Goal: Task Accomplishment & Management: Complete application form

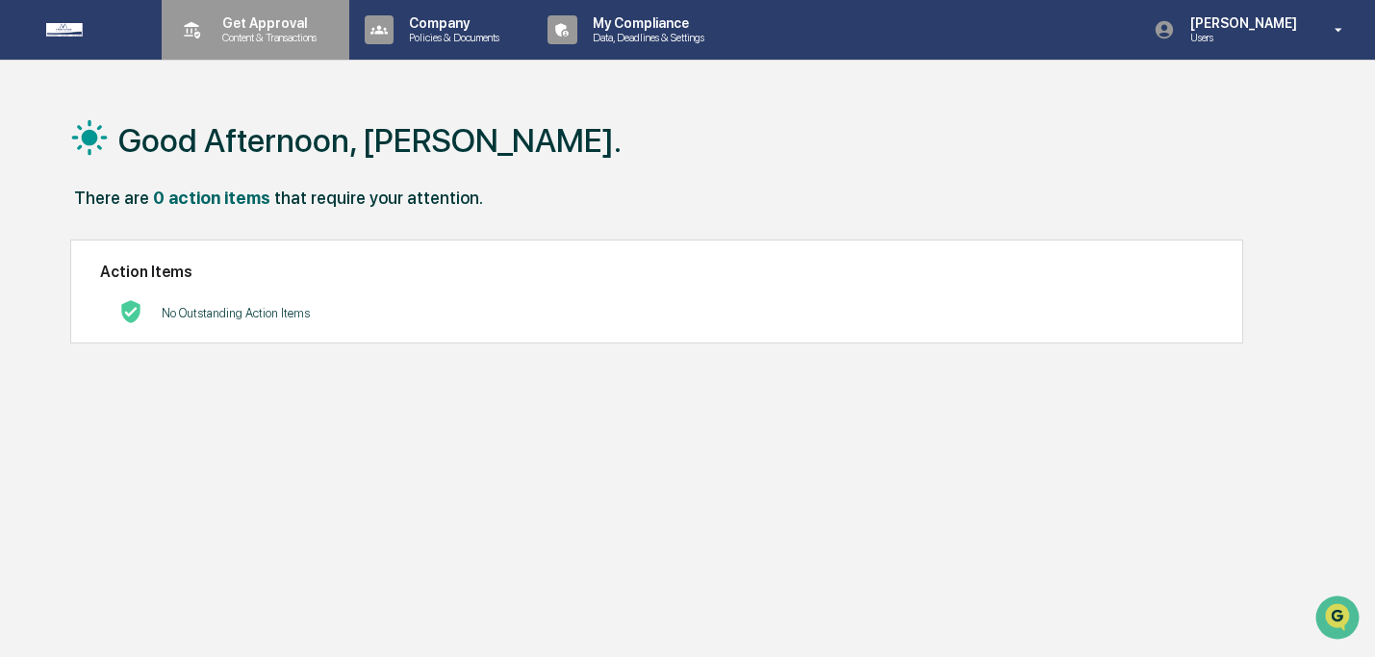
click at [284, 19] on p "Get Approval" at bounding box center [266, 22] width 119 height 15
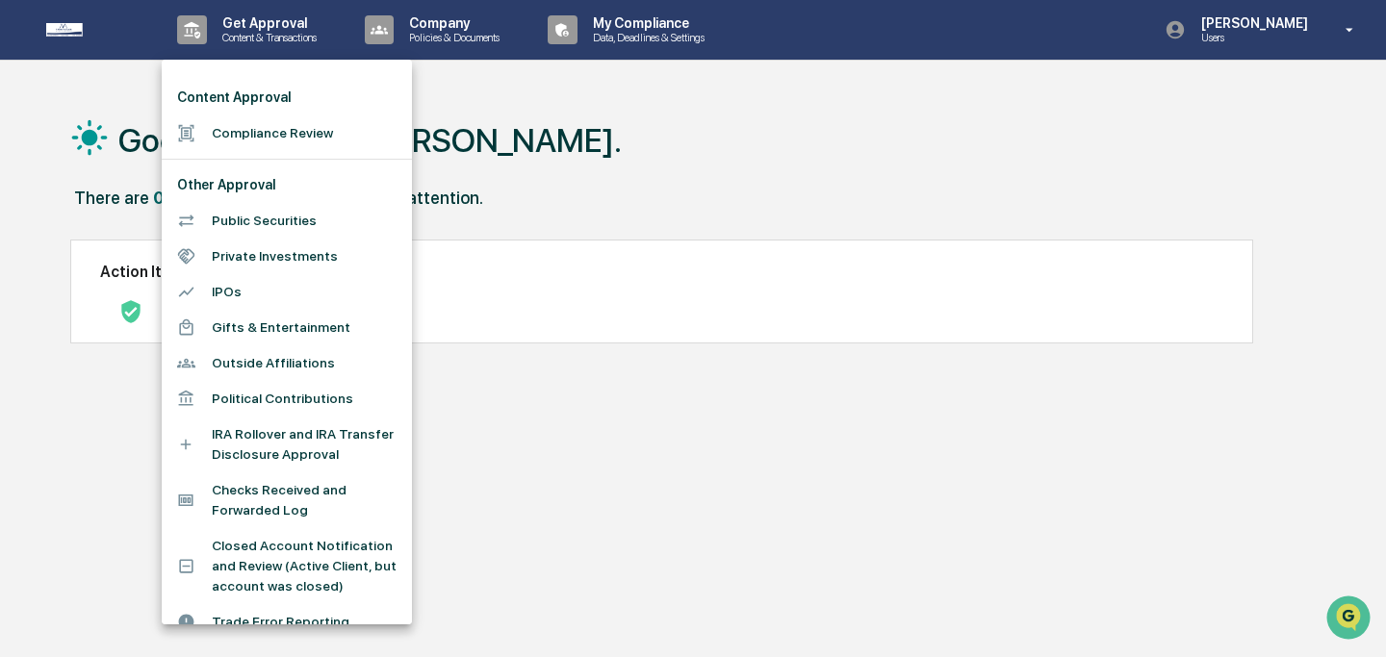
click at [268, 135] on li "Compliance Review" at bounding box center [287, 133] width 250 height 36
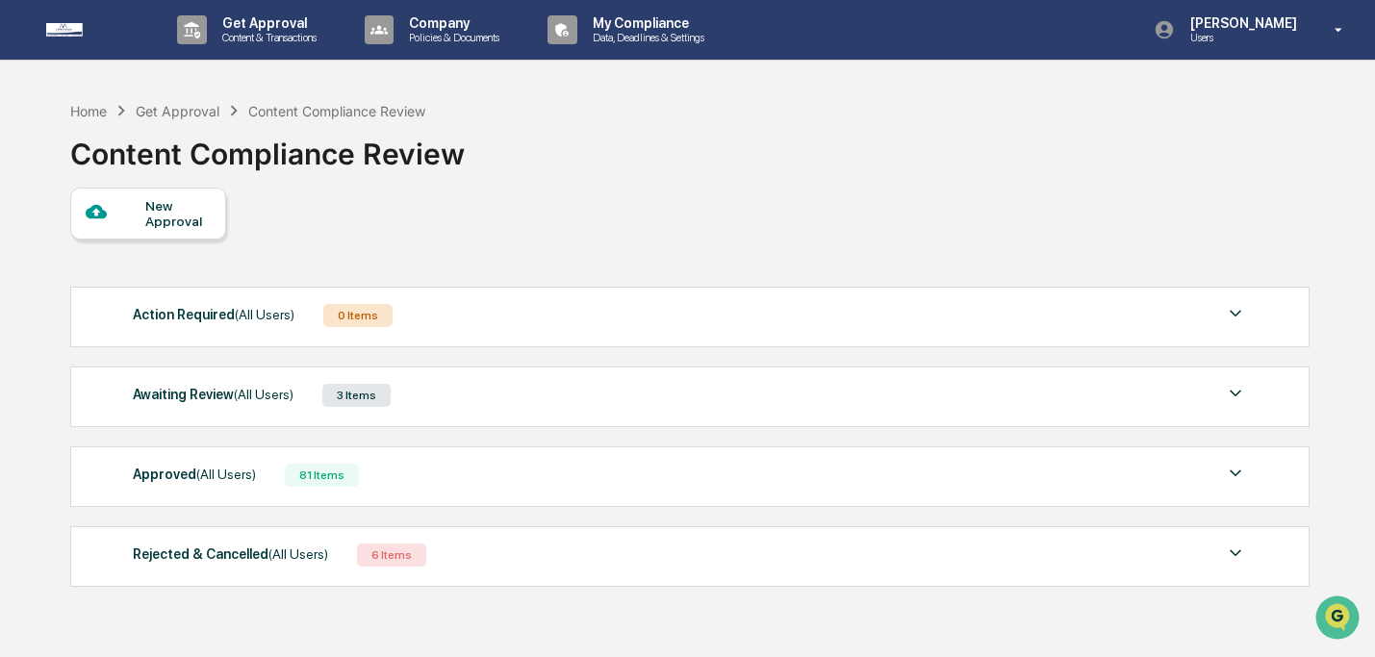
click at [162, 215] on div "New Approval" at bounding box center [177, 213] width 64 height 31
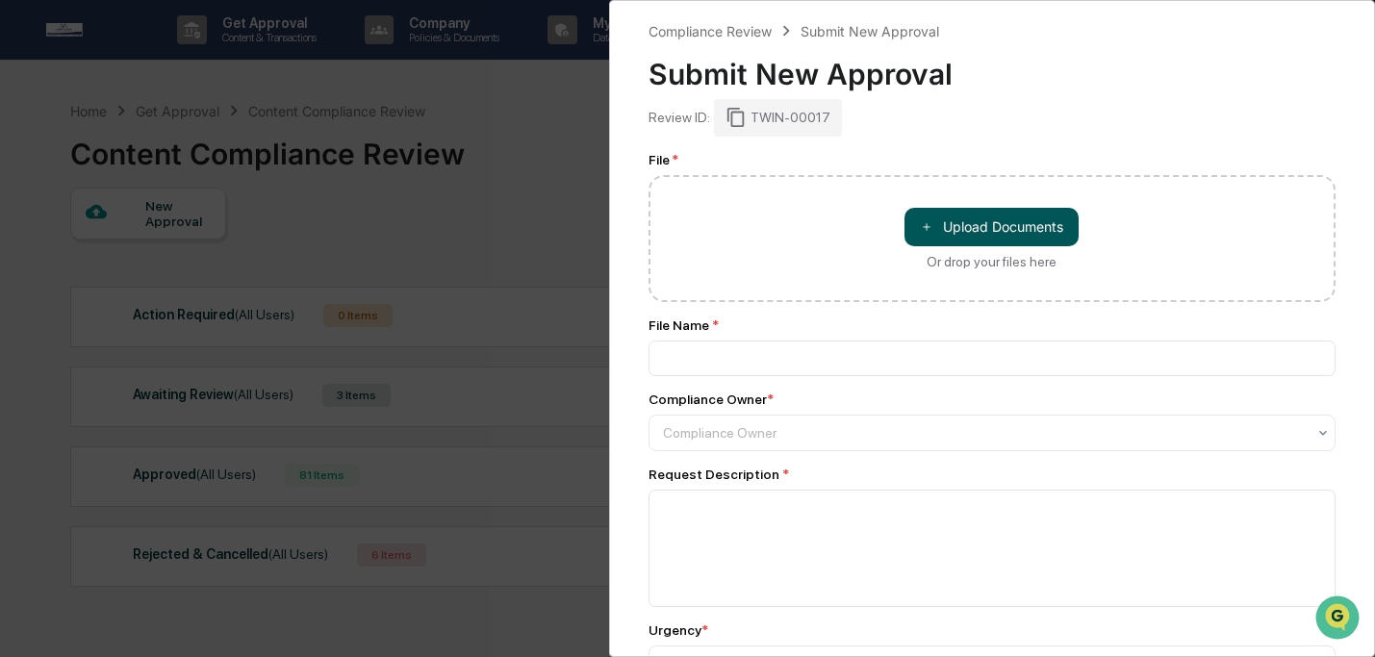
click at [974, 226] on button "＋ Upload Documents" at bounding box center [992, 227] width 174 height 38
type input "**********"
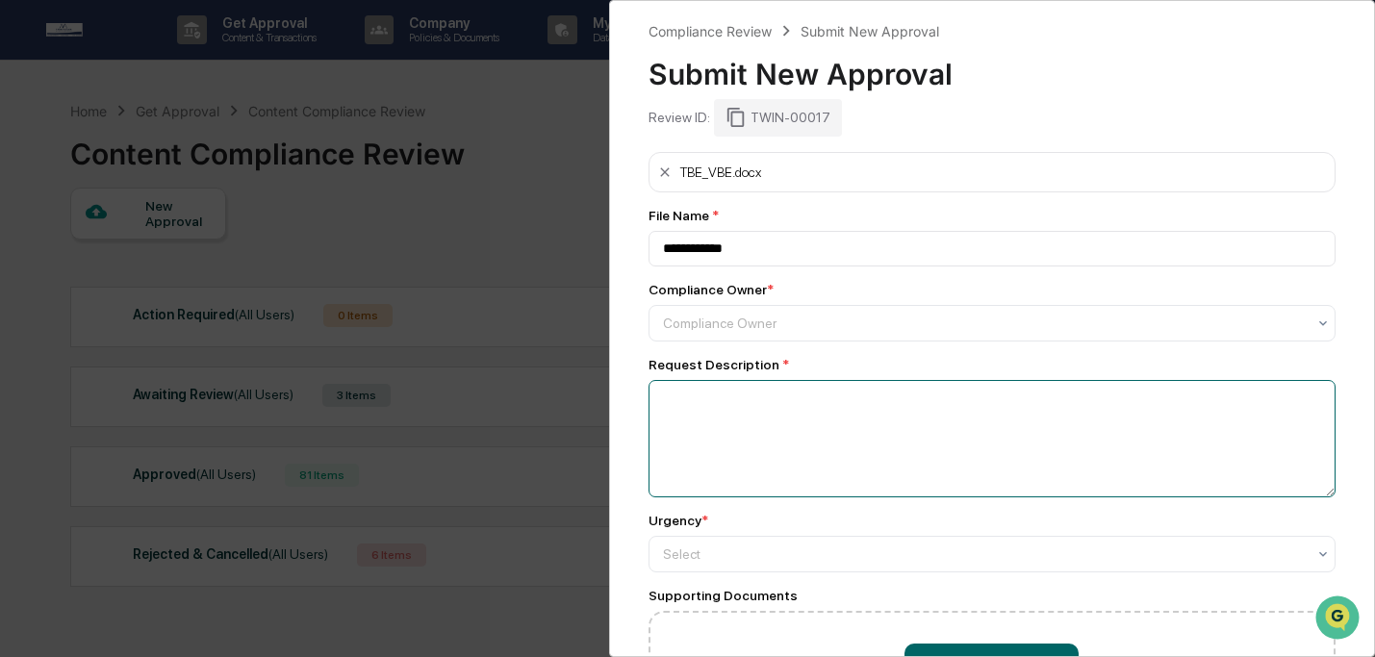
click at [852, 426] on textarea at bounding box center [993, 438] width 688 height 117
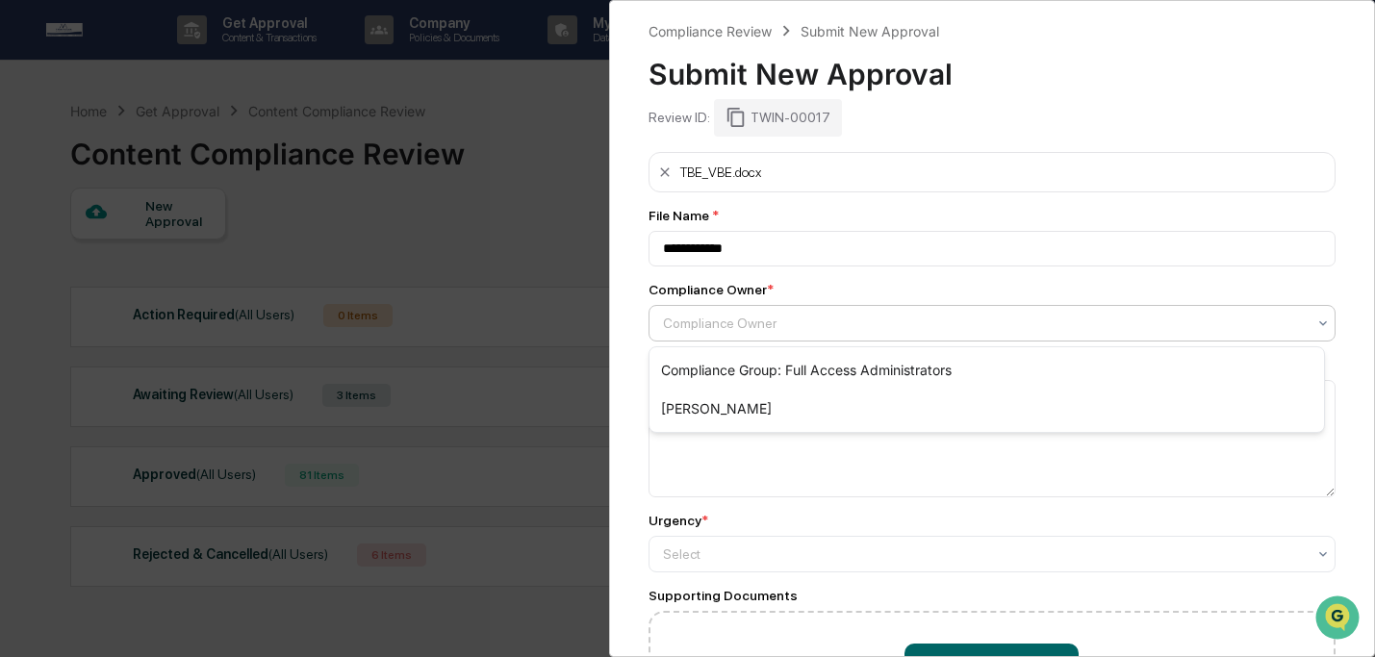
click at [831, 313] on div "Compliance Owner" at bounding box center [984, 323] width 663 height 27
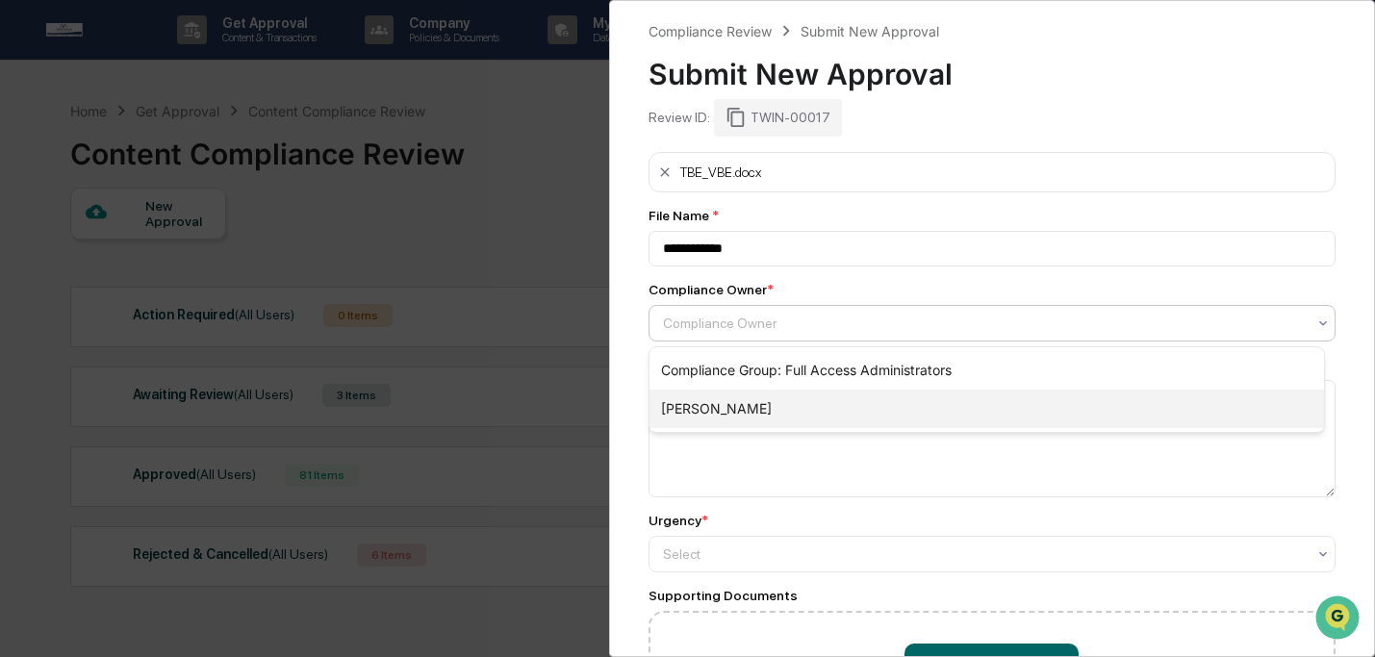
click at [816, 403] on div "[PERSON_NAME]" at bounding box center [988, 409] width 676 height 38
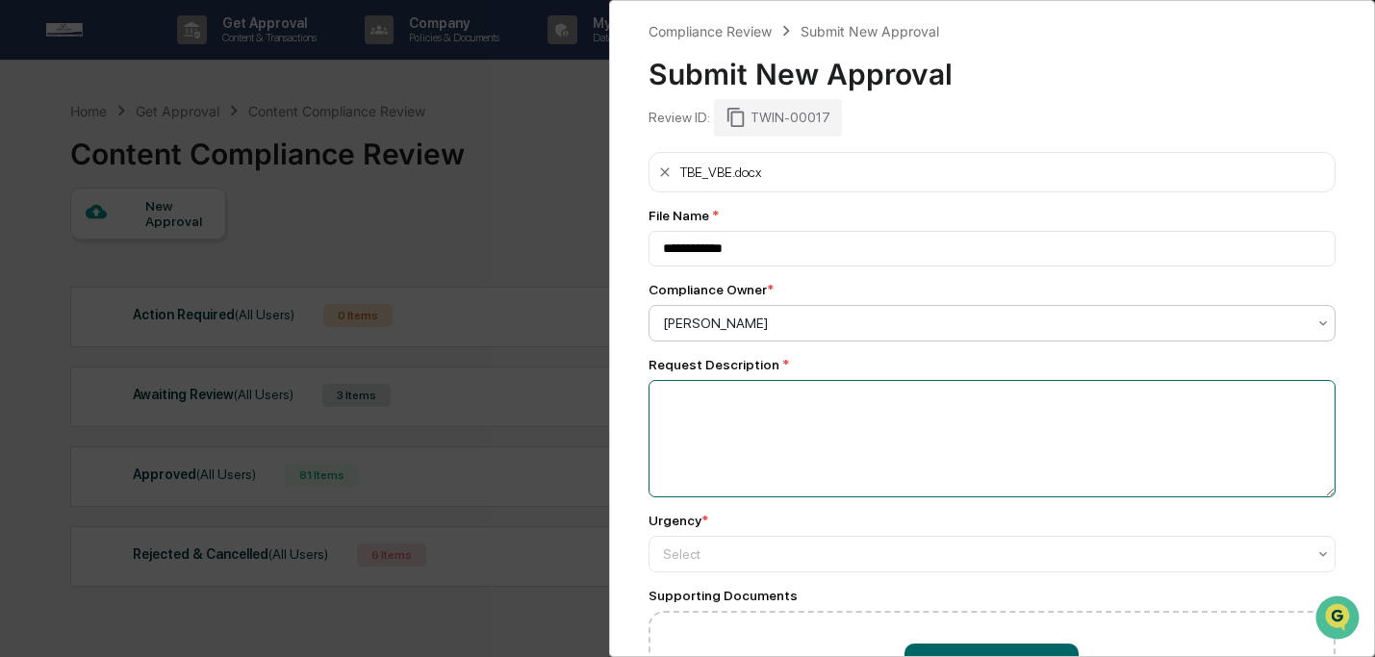
click at [818, 402] on textarea at bounding box center [993, 438] width 688 height 117
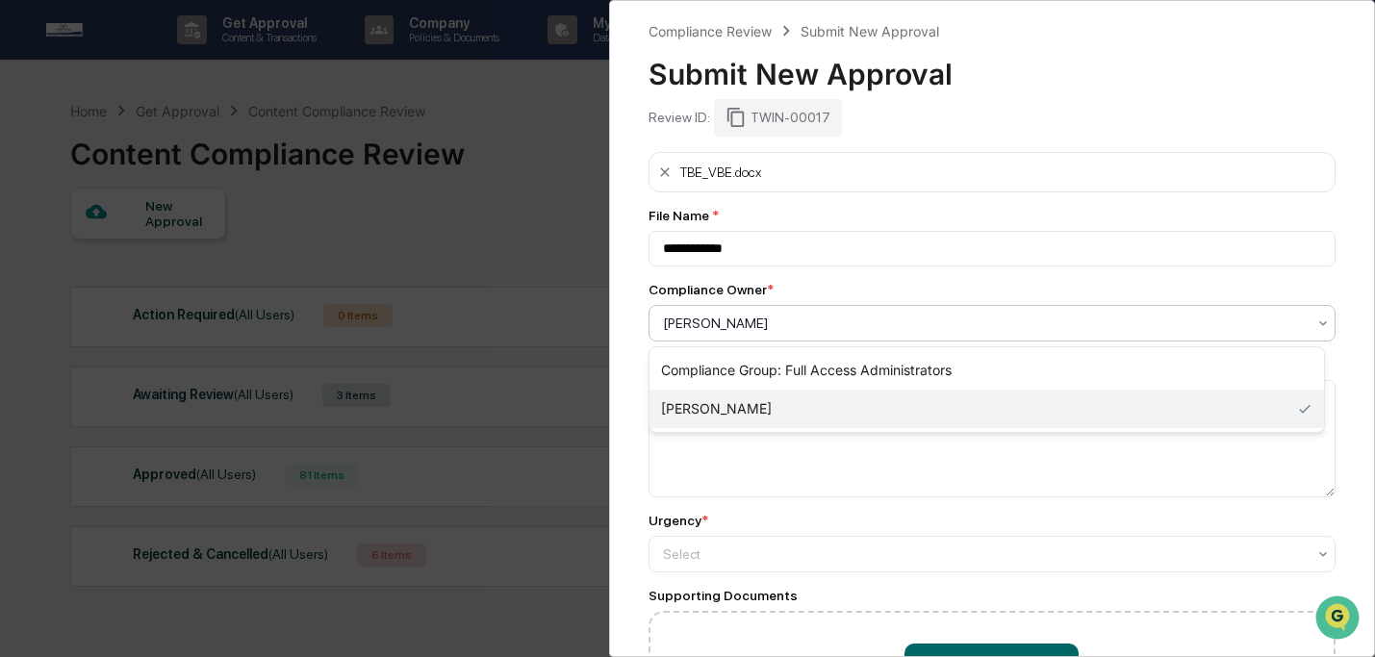
click at [809, 326] on div at bounding box center [985, 323] width 644 height 19
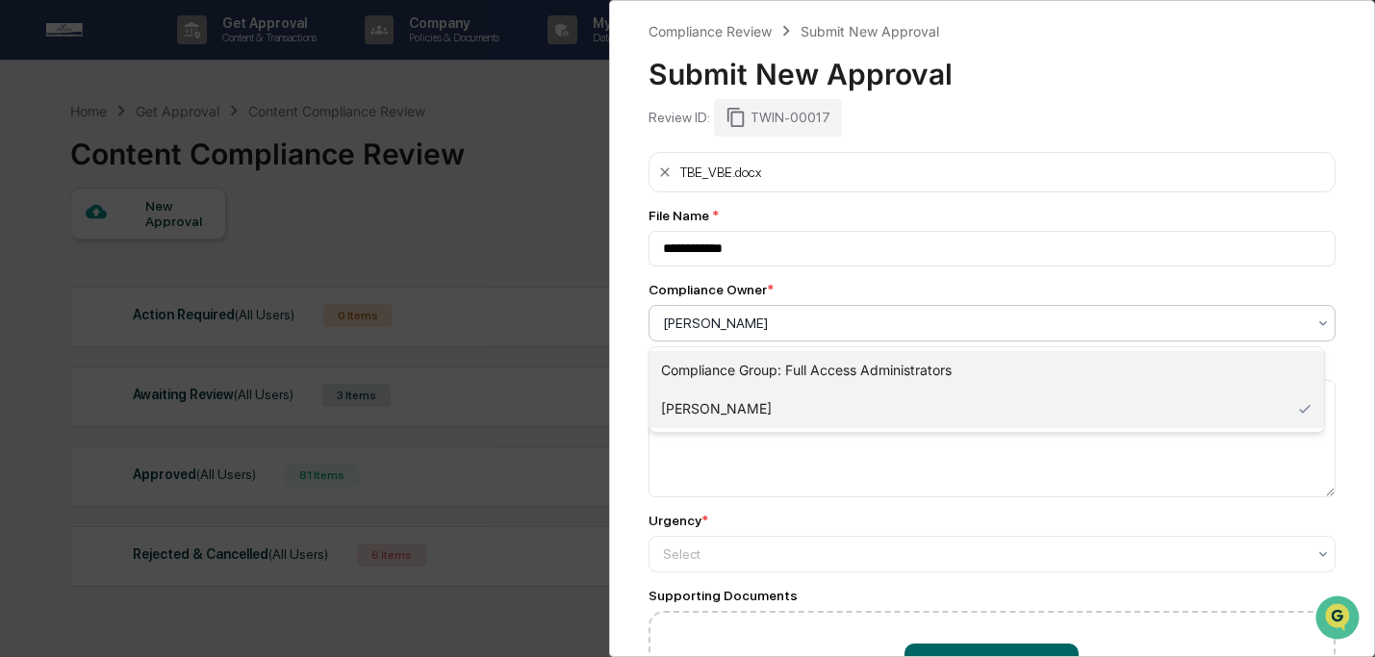
click at [808, 384] on div "Compliance Group: Full Access Administrators" at bounding box center [988, 370] width 676 height 38
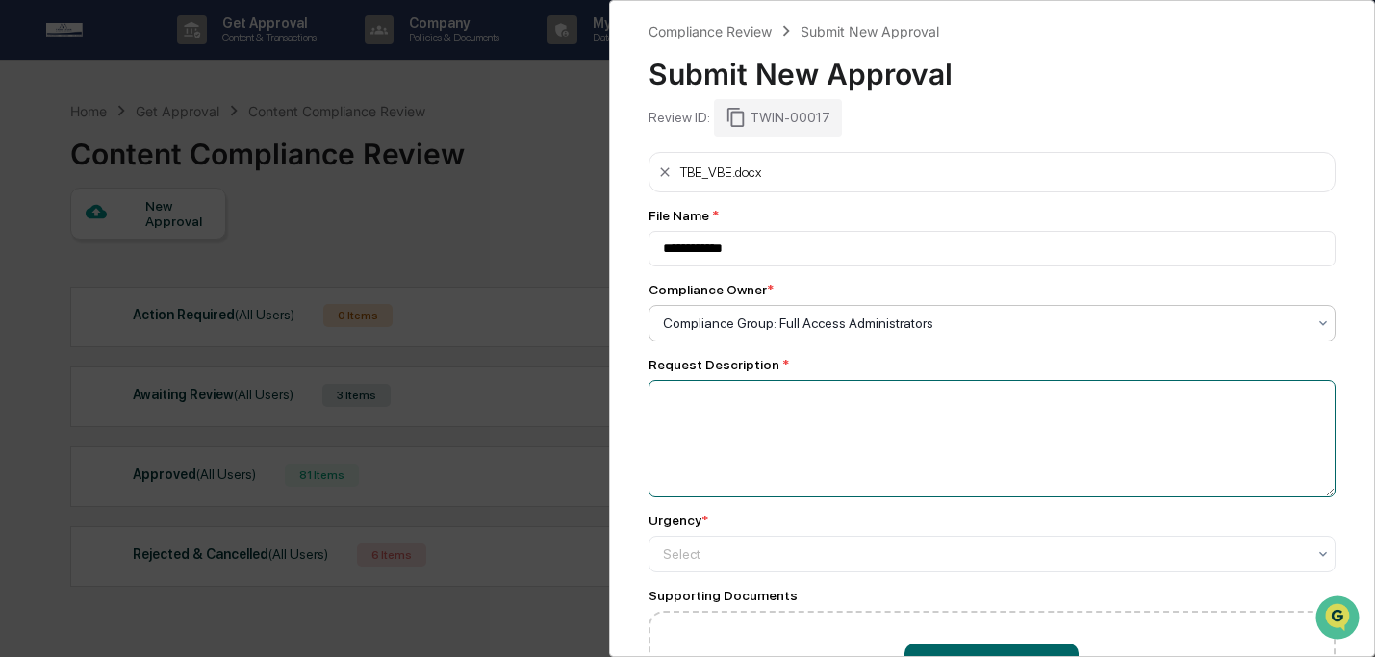
click at [806, 397] on textarea at bounding box center [993, 438] width 688 height 117
type textarea "**********"
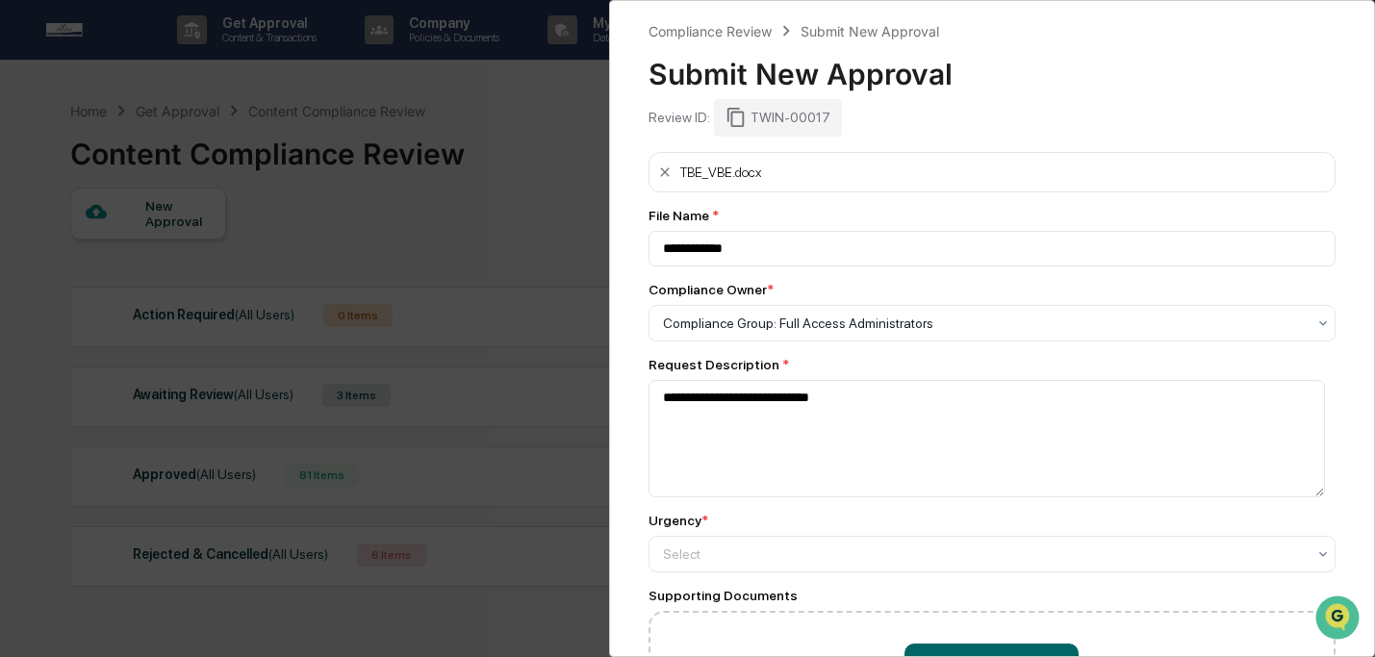
click at [824, 534] on div "Urgency * Select" at bounding box center [993, 543] width 688 height 60
click at [832, 552] on div at bounding box center [985, 554] width 644 height 19
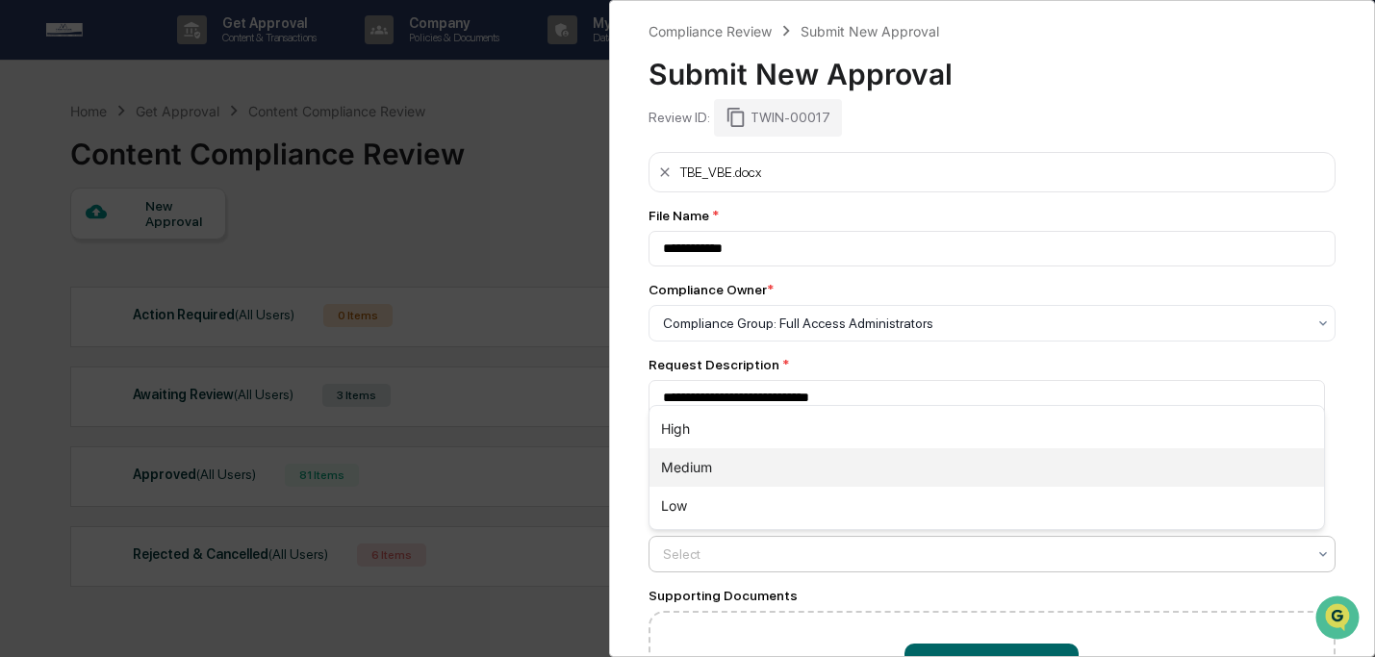
click at [821, 476] on div "Medium" at bounding box center [988, 467] width 676 height 38
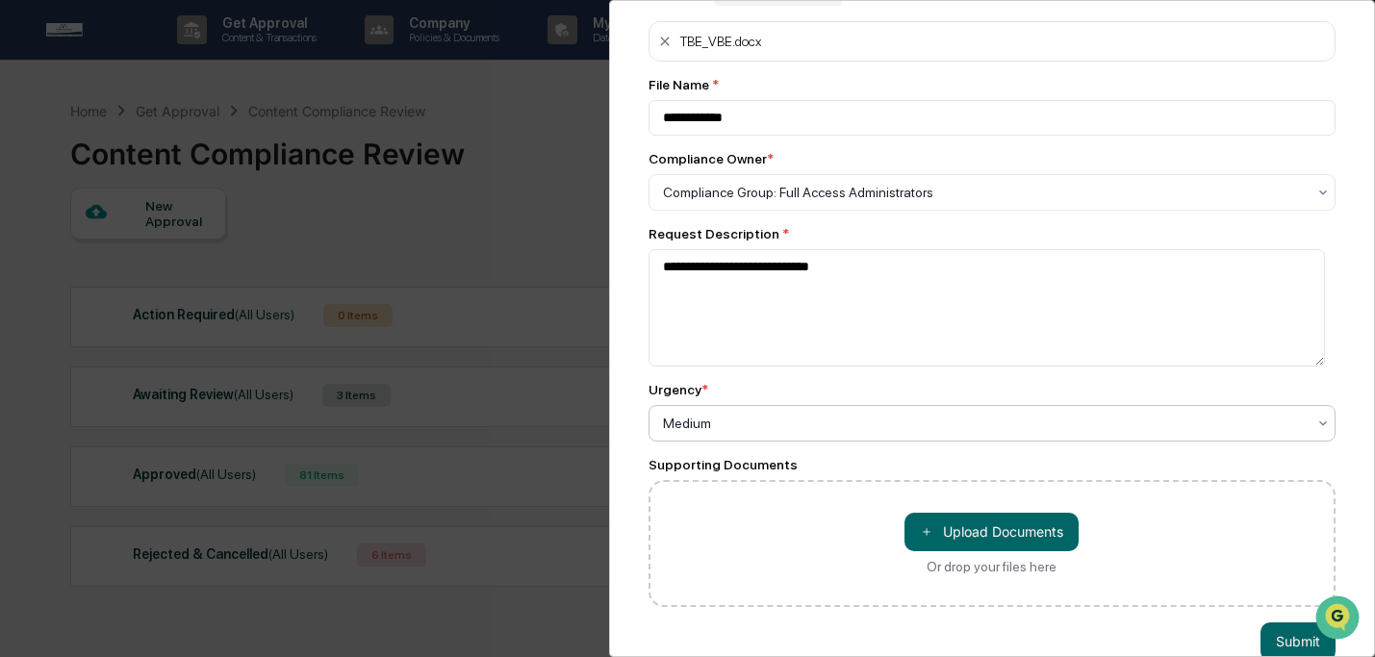
scroll to position [177, 0]
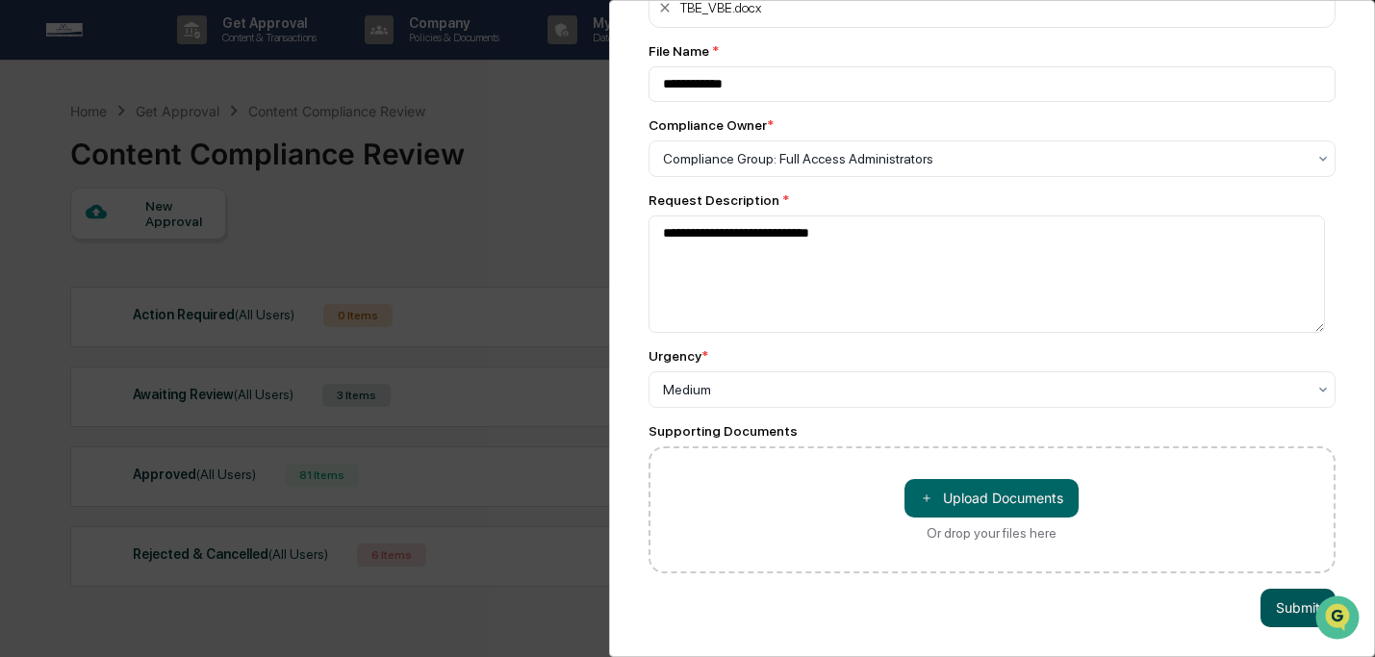
click at [1270, 612] on button "Submit" at bounding box center [1298, 608] width 75 height 38
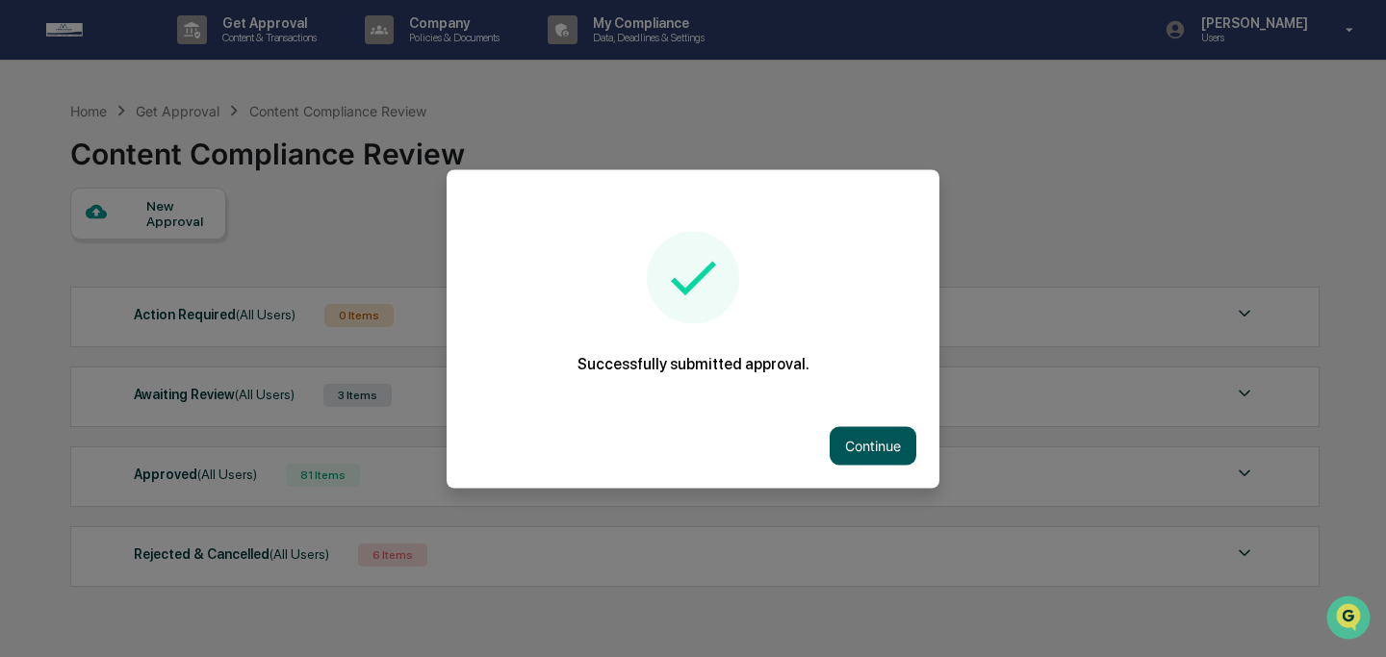
click at [858, 436] on button "Continue" at bounding box center [873, 445] width 87 height 38
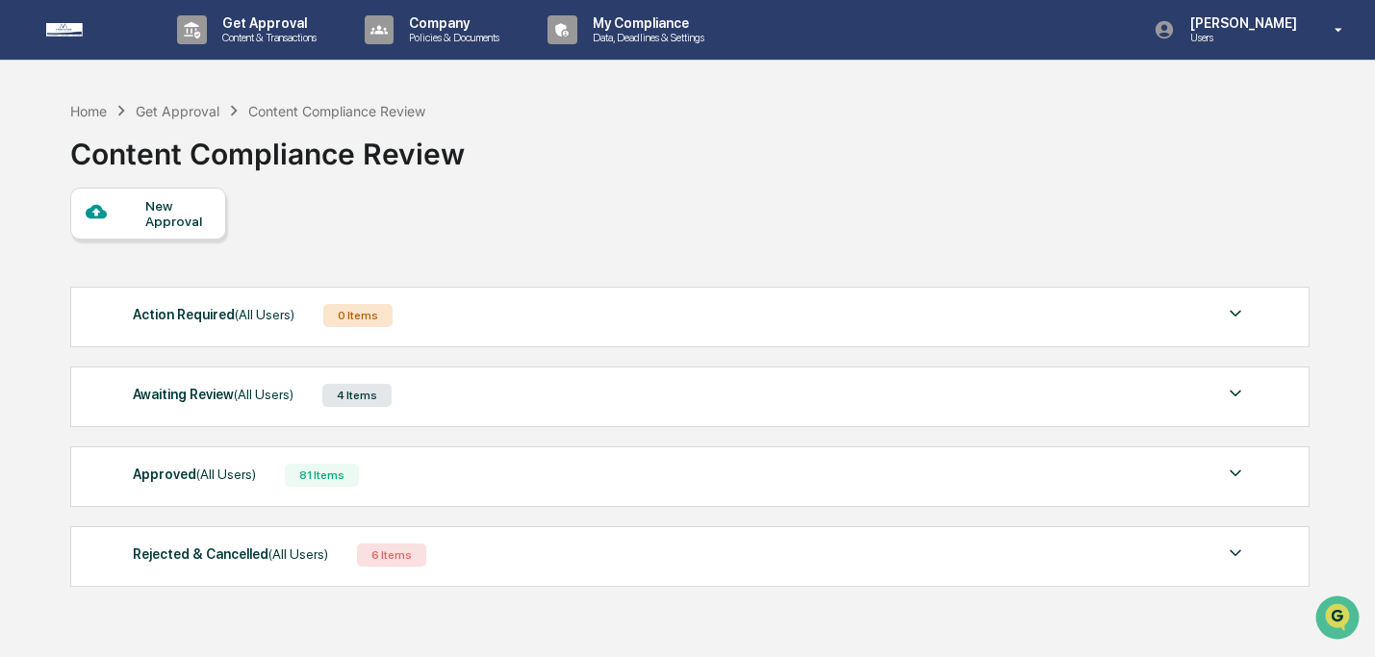
click at [832, 392] on div "Awaiting Review (All Users) 4 Items" at bounding box center [690, 395] width 1114 height 27
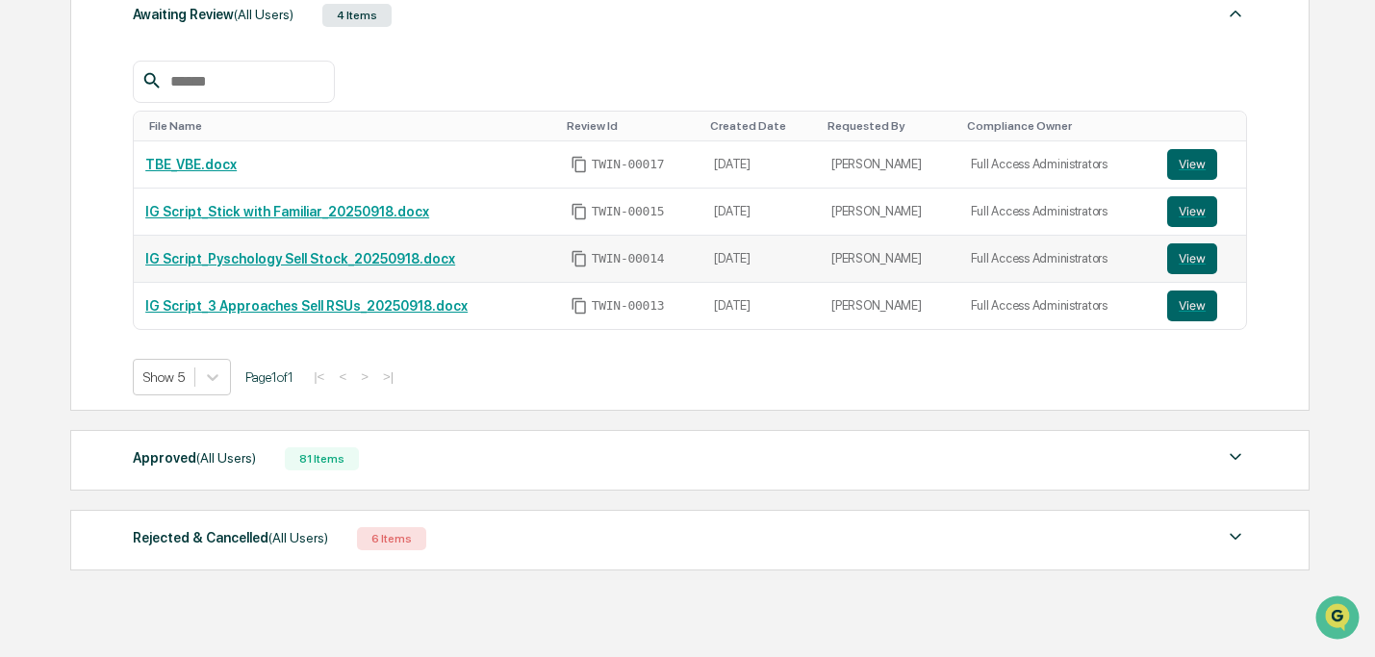
scroll to position [408, 0]
